Goal: Task Accomplishment & Management: Manage account settings

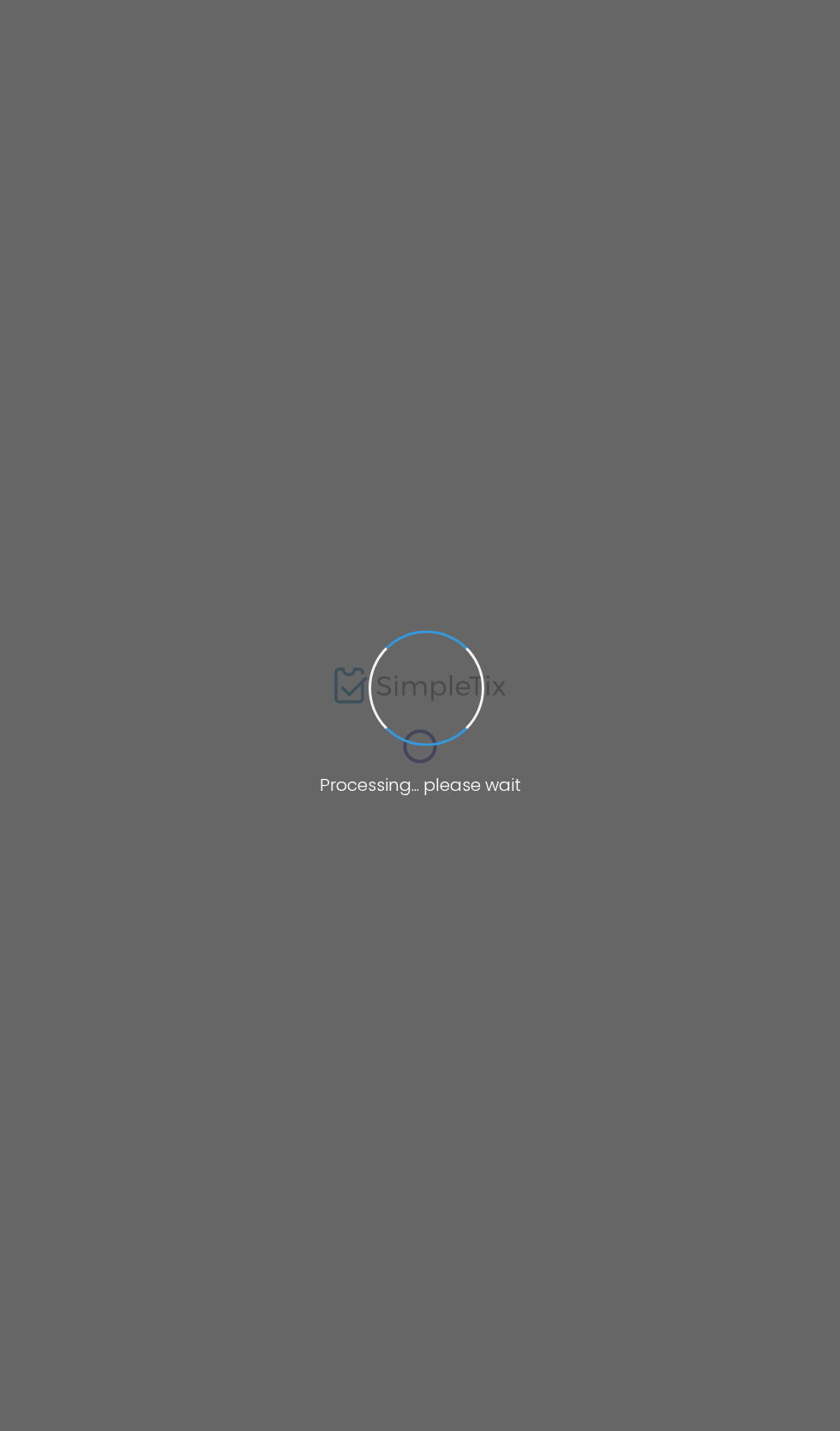
type input "[URL][DOMAIN_NAME]"
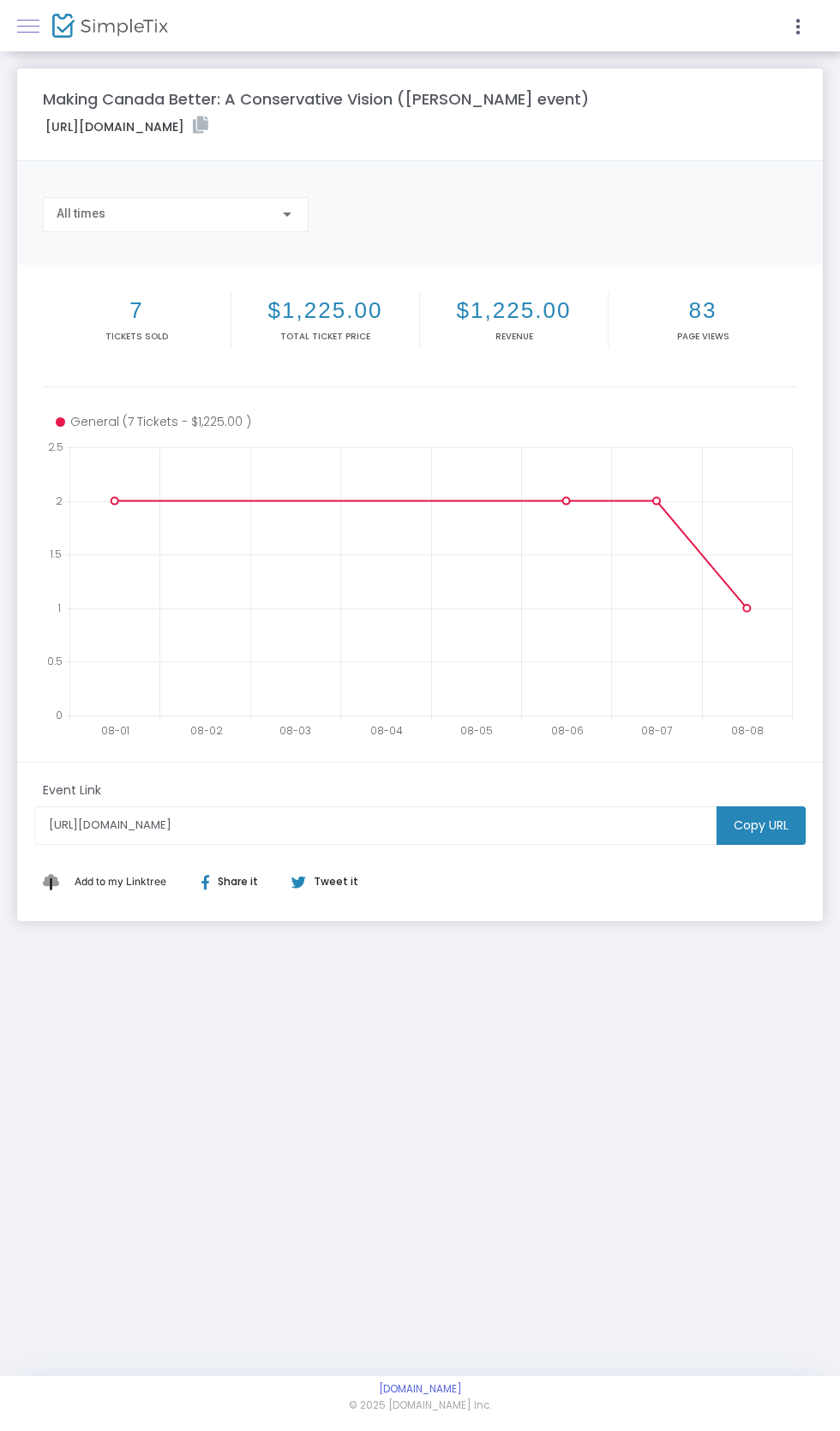
click at [34, 25] on span at bounding box center [28, 25] width 23 height 1
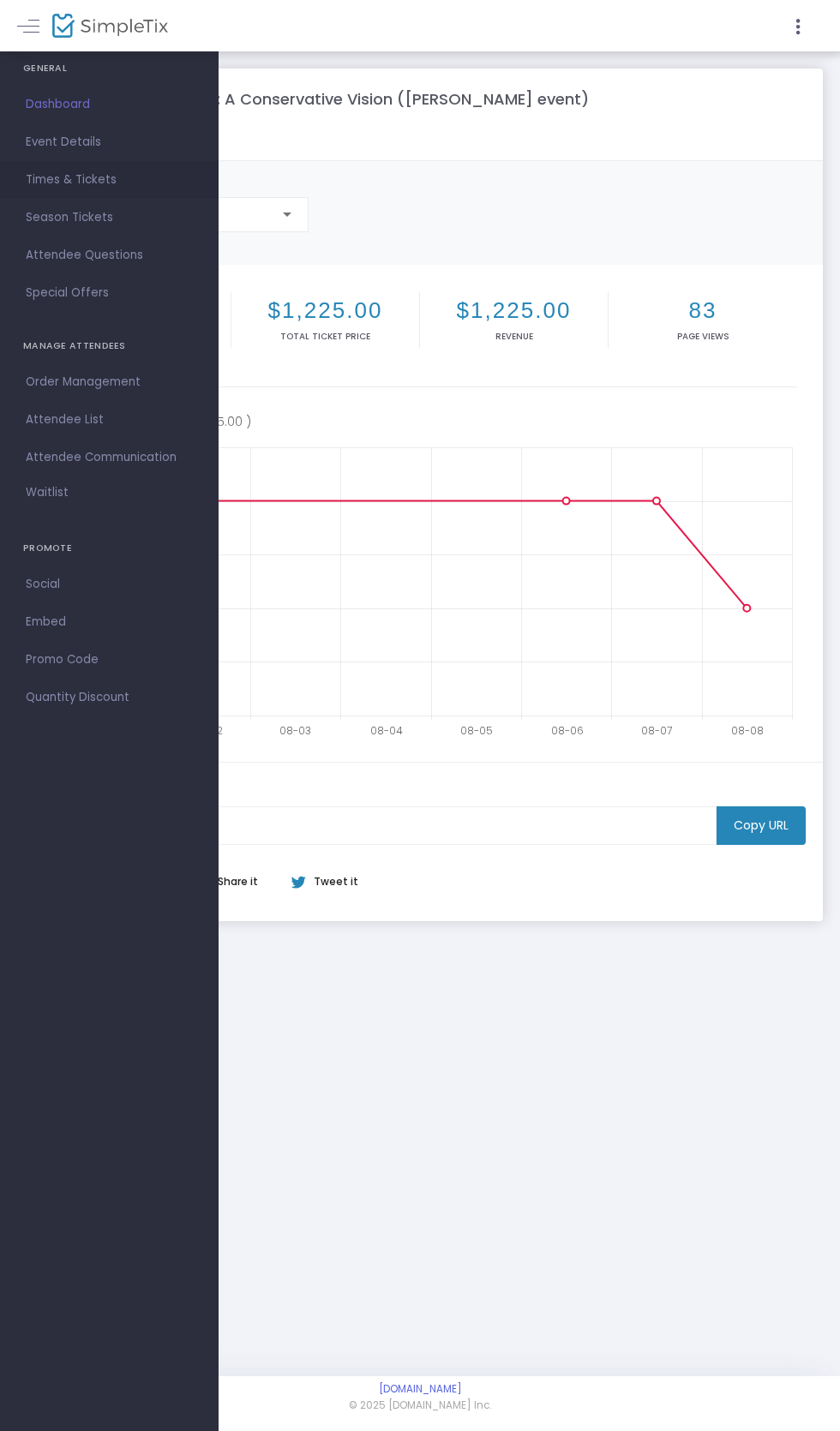
click at [39, 171] on span "Times & Tickets" at bounding box center [109, 179] width 167 height 23
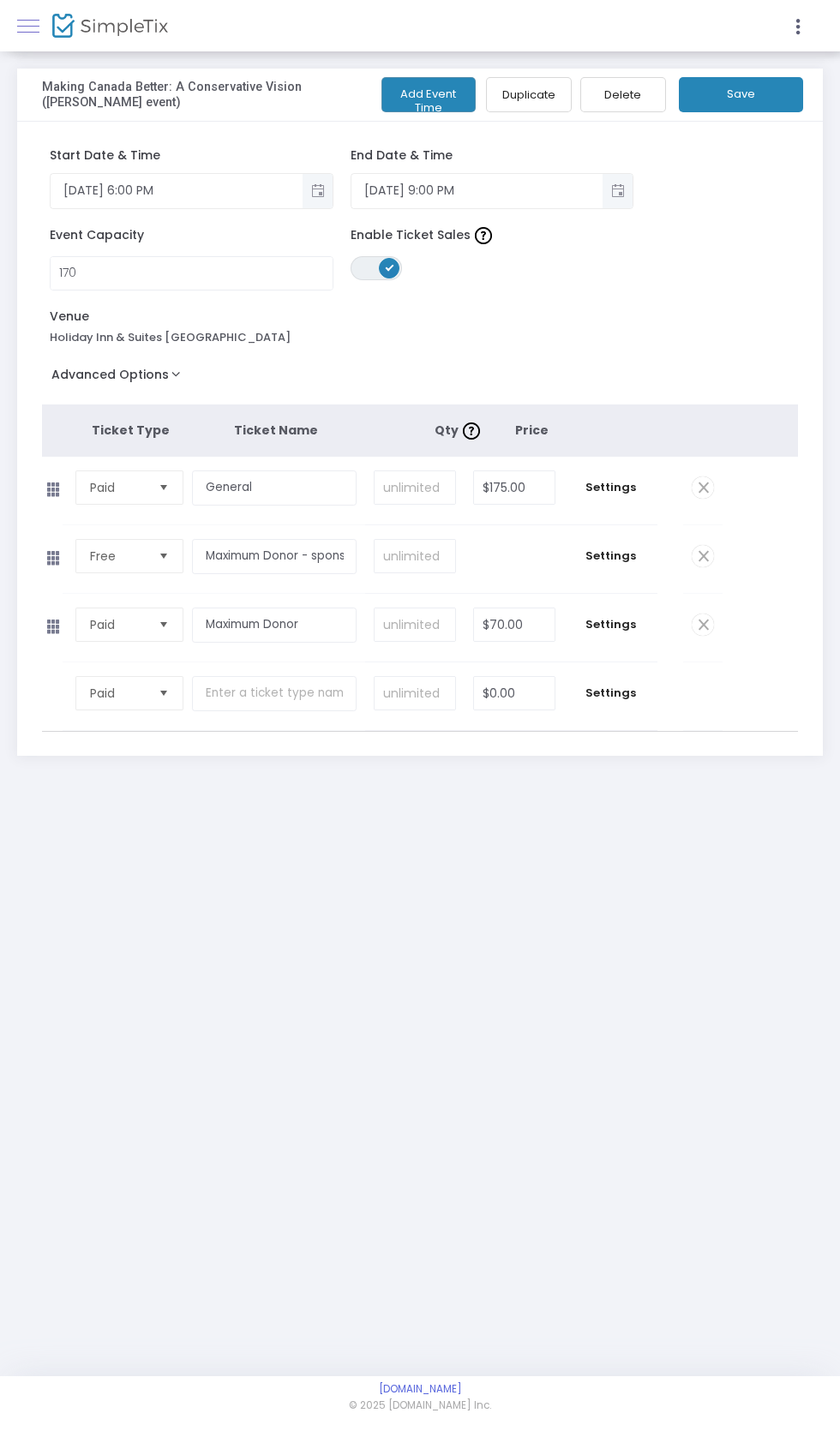
click at [20, 29] on link at bounding box center [28, 25] width 23 height 23
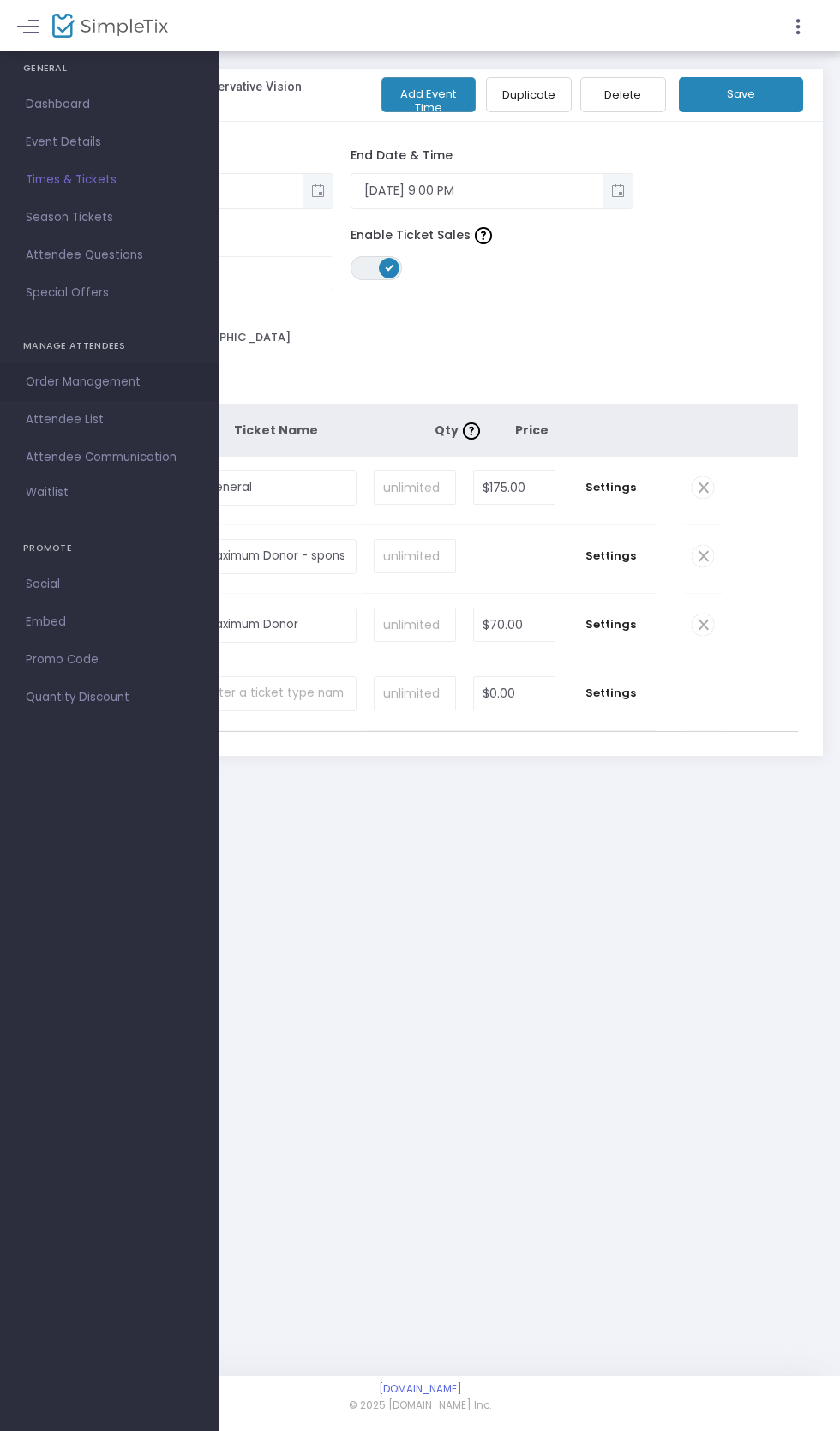
click at [46, 372] on span "Order Management" at bounding box center [109, 382] width 167 height 23
